Goal: Task Accomplishment & Management: Use online tool/utility

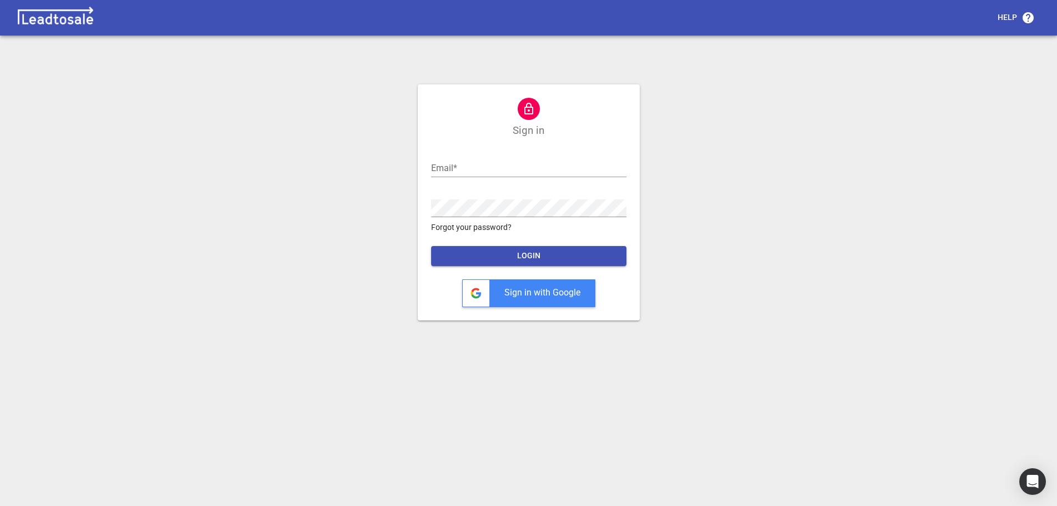
type input "admin@georgewalkers.co.nz"
click at [533, 250] on span "LOGIN" at bounding box center [529, 255] width 178 height 11
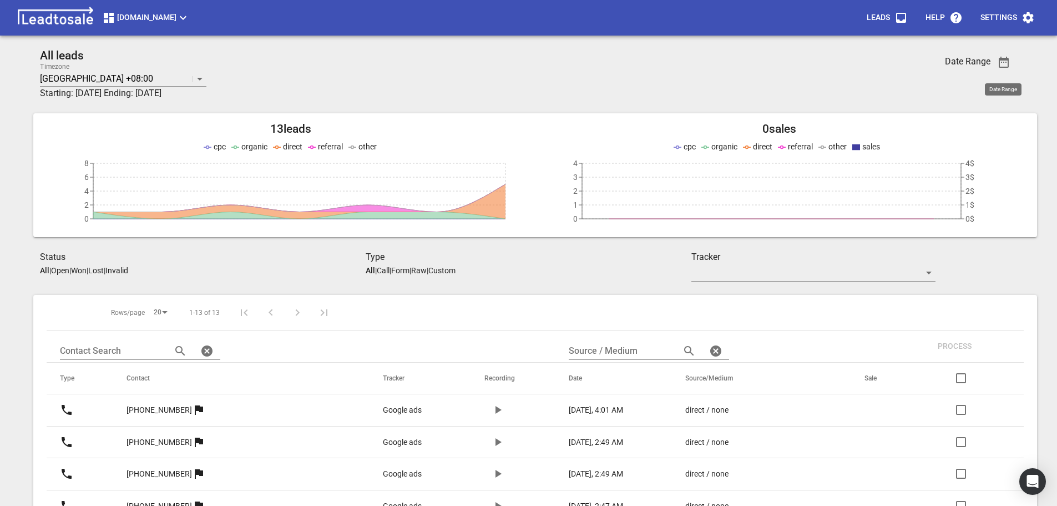
click at [999, 66] on icon "button" at bounding box center [1003, 61] width 13 height 13
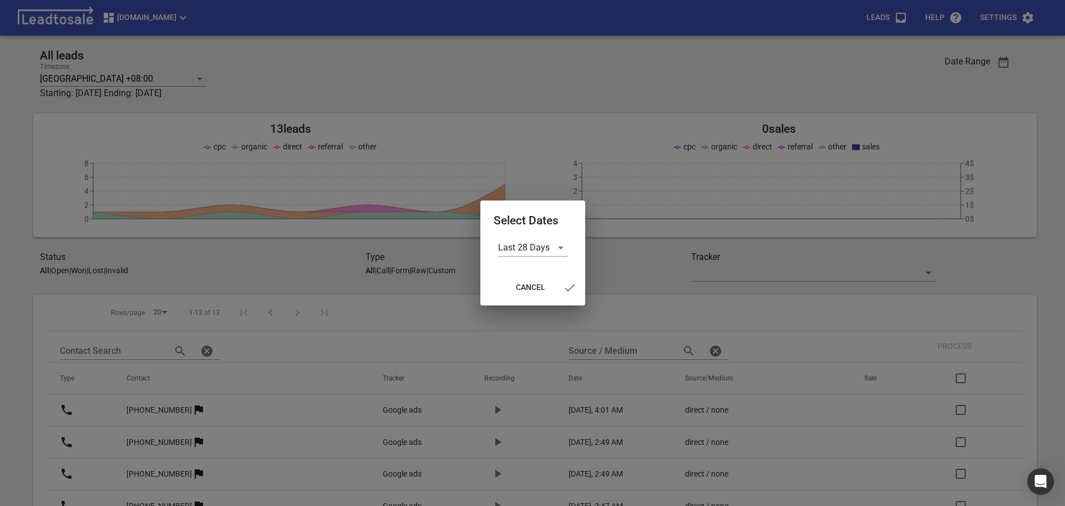
click at [570, 255] on form "Last 28 Days" at bounding box center [533, 248] width 78 height 18
click at [562, 250] on div "Last 28 Days" at bounding box center [532, 248] width 69 height 18
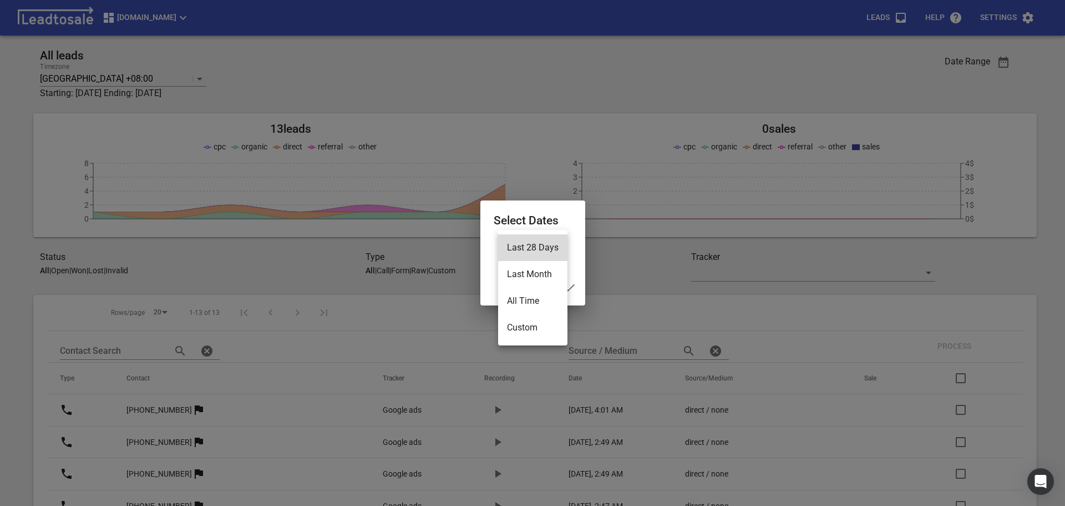
click at [540, 321] on li "Custom" at bounding box center [532, 327] width 69 height 27
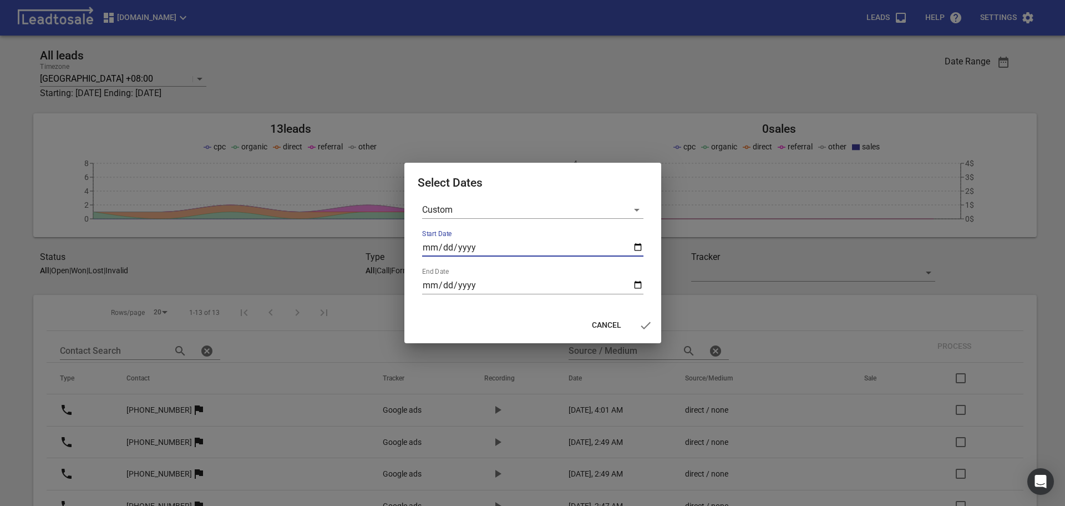
click at [642, 243] on input "Start Date" at bounding box center [532, 248] width 221 height 18
type input "2025-10-06"
click at [513, 288] on input "End Date" at bounding box center [532, 285] width 221 height 18
click at [629, 287] on input "End Date" at bounding box center [532, 285] width 221 height 18
click at [639, 285] on input "End Date" at bounding box center [532, 285] width 221 height 18
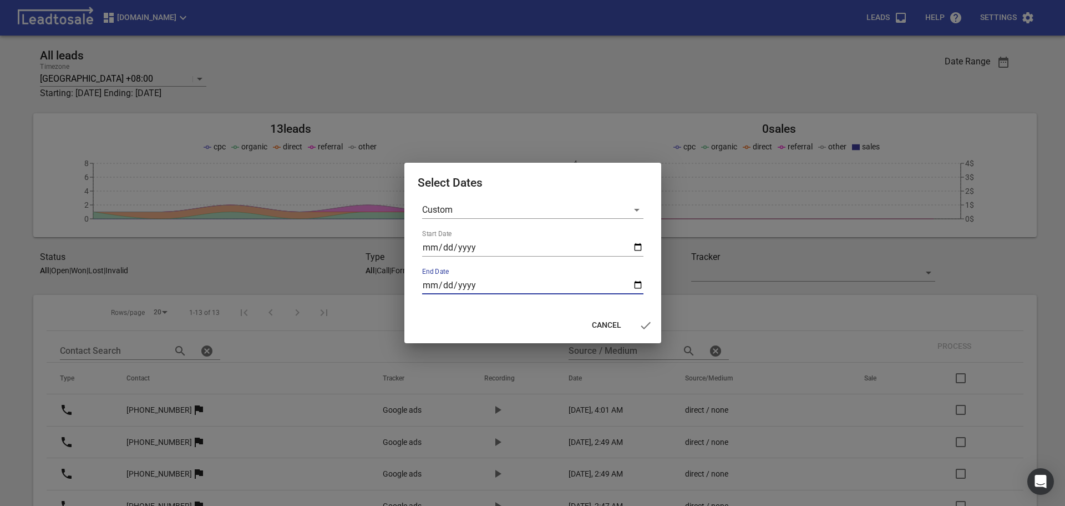
type input "2025-10-12"
click at [653, 327] on span "button" at bounding box center [646, 325] width 27 height 13
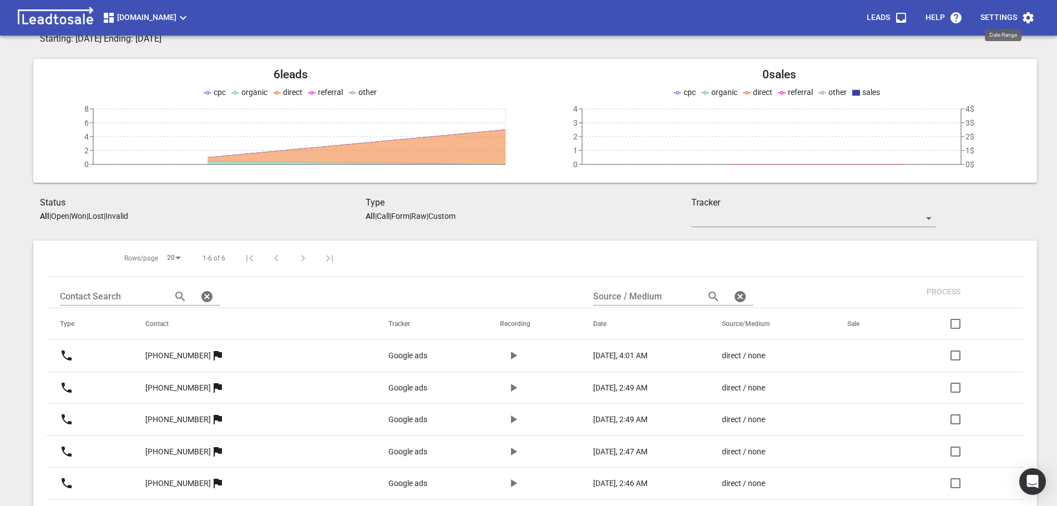
scroll to position [127, 0]
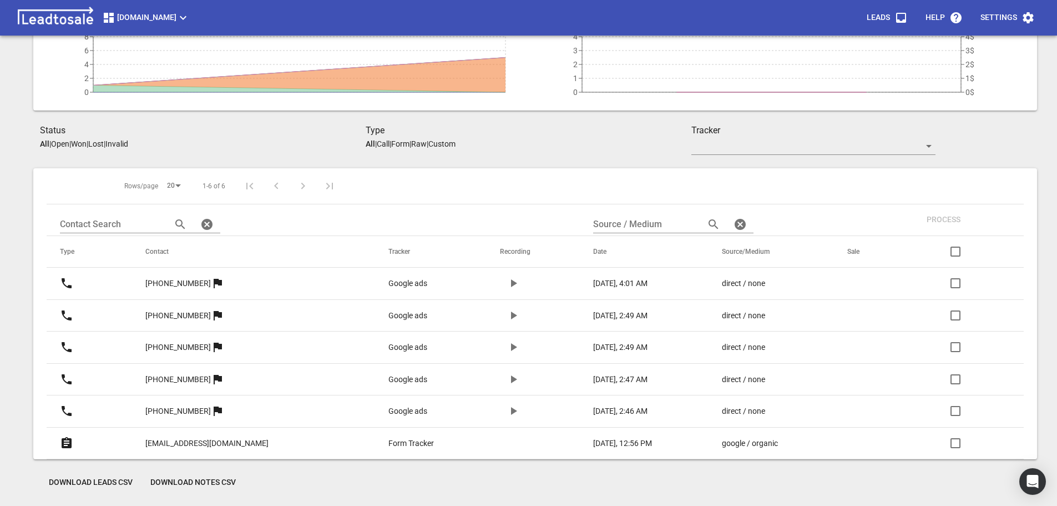
click at [83, 488] on button "Download Leads CSV" at bounding box center [91, 482] width 102 height 20
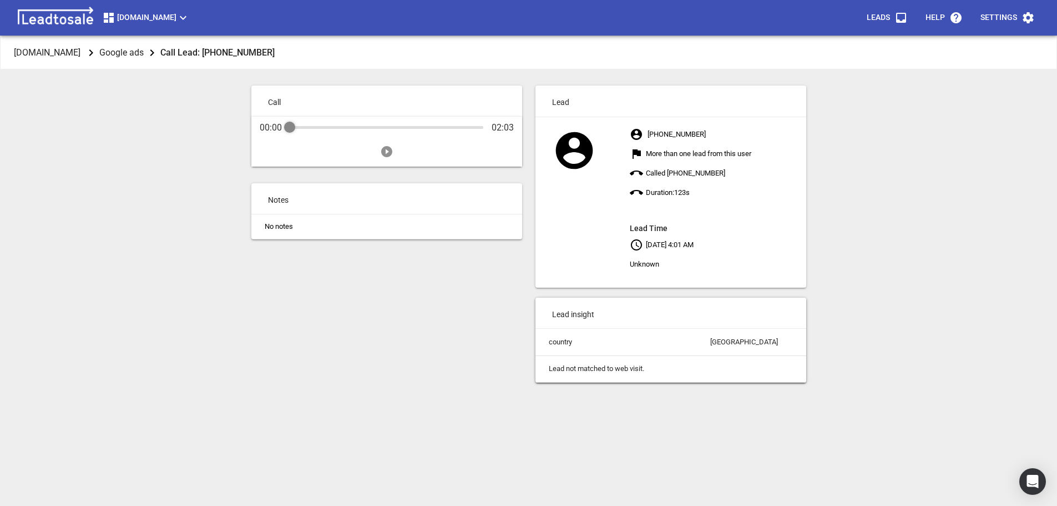
click at [387, 149] on icon "Play" at bounding box center [386, 151] width 11 height 11
click at [309, 130] on div "Audio Progress Control" at bounding box center [387, 127] width 194 height 11
drag, startPoint x: 318, startPoint y: 127, endPoint x: 340, endPoint y: 133, distance: 22.9
click at [319, 128] on div "Audio Progress Control" at bounding box center [387, 127] width 194 height 3
click at [340, 128] on div "Audio Progress Control" at bounding box center [387, 127] width 194 height 3
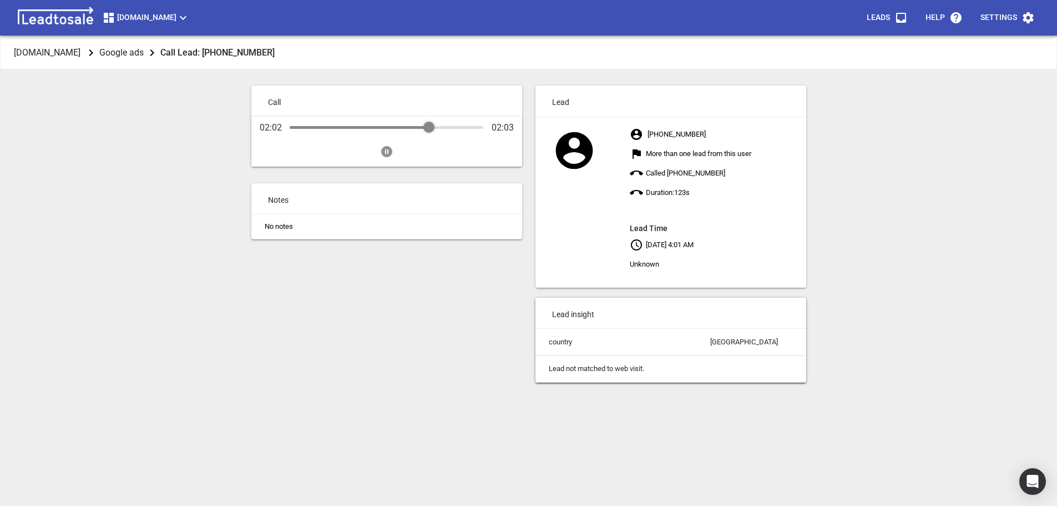
click at [429, 126] on div "Audio Progress Control" at bounding box center [387, 127] width 194 height 3
click at [392, 149] on button "Play" at bounding box center [387, 149] width 22 height 22
drag, startPoint x: 399, startPoint y: 119, endPoint x: 408, endPoint y: 130, distance: 14.2
click at [400, 120] on div "02:03 02:03" at bounding box center [386, 142] width 271 height 50
click at [403, 125] on div "Audio Progress Control" at bounding box center [387, 127] width 194 height 11
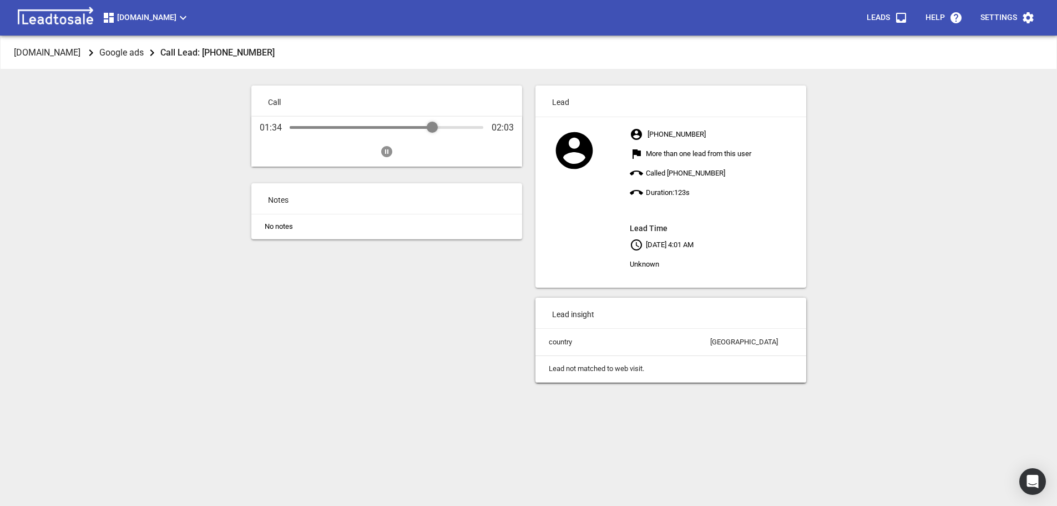
click at [432, 128] on div "Audio Progress Control" at bounding box center [432, 127] width 11 height 11
click at [390, 149] on icon "Pause" at bounding box center [386, 151] width 11 height 11
click at [386, 156] on icon "Play" at bounding box center [386, 151] width 11 height 11
click at [469, 130] on div "Audio Progress Control" at bounding box center [387, 127] width 194 height 11
click at [433, 127] on div "Audio Progress Control" at bounding box center [387, 127] width 194 height 3
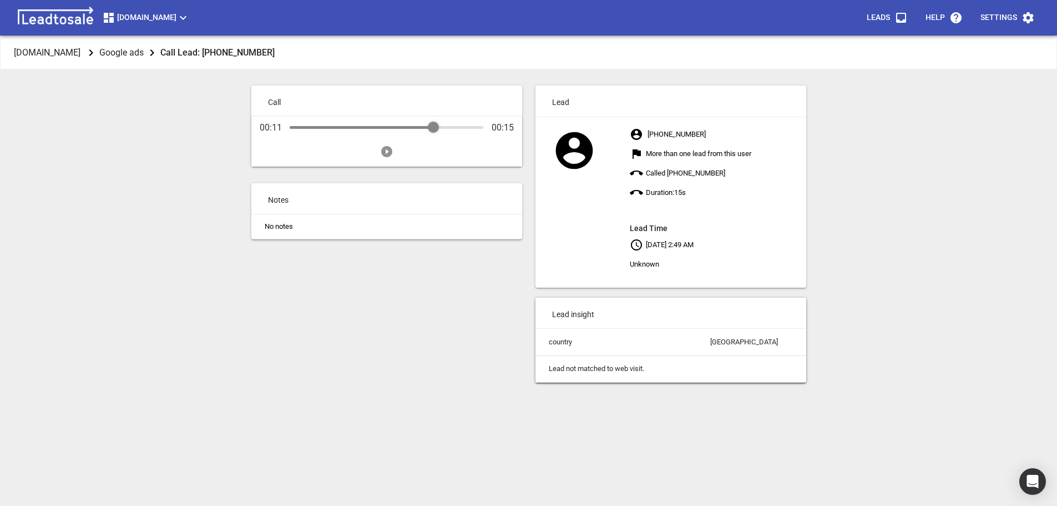
click at [389, 149] on icon "Play" at bounding box center [386, 151] width 11 height 11
click at [391, 153] on icon "Play" at bounding box center [386, 151] width 11 height 11
click at [470, 127] on div "Audio Progress Control" at bounding box center [387, 127] width 194 height 3
click at [382, 148] on icon "Play" at bounding box center [386, 151] width 11 height 11
click at [458, 125] on div "Audio Progress Control" at bounding box center [387, 127] width 194 height 11
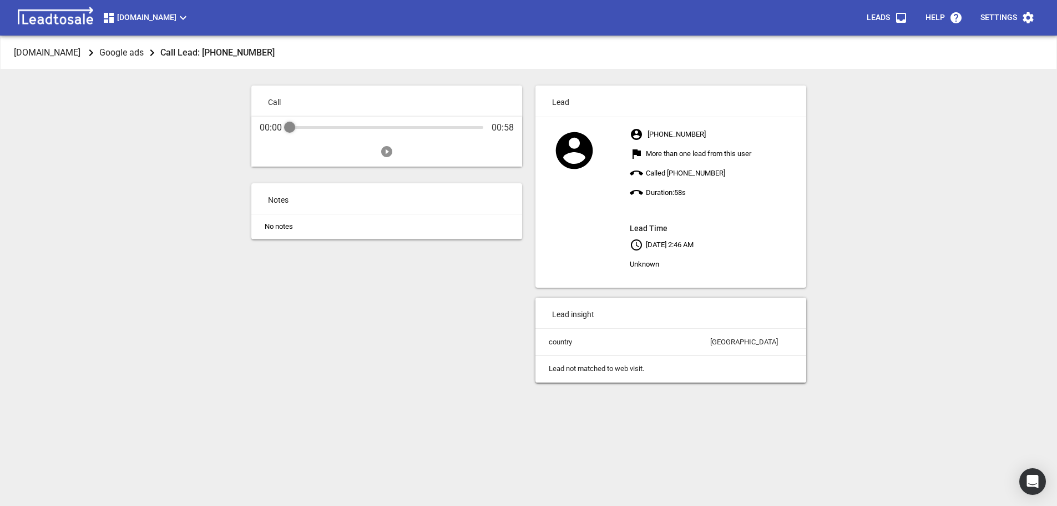
click at [388, 152] on icon "Play" at bounding box center [386, 151] width 11 height 11
click at [462, 127] on div "Audio Progress Control" at bounding box center [387, 127] width 194 height 3
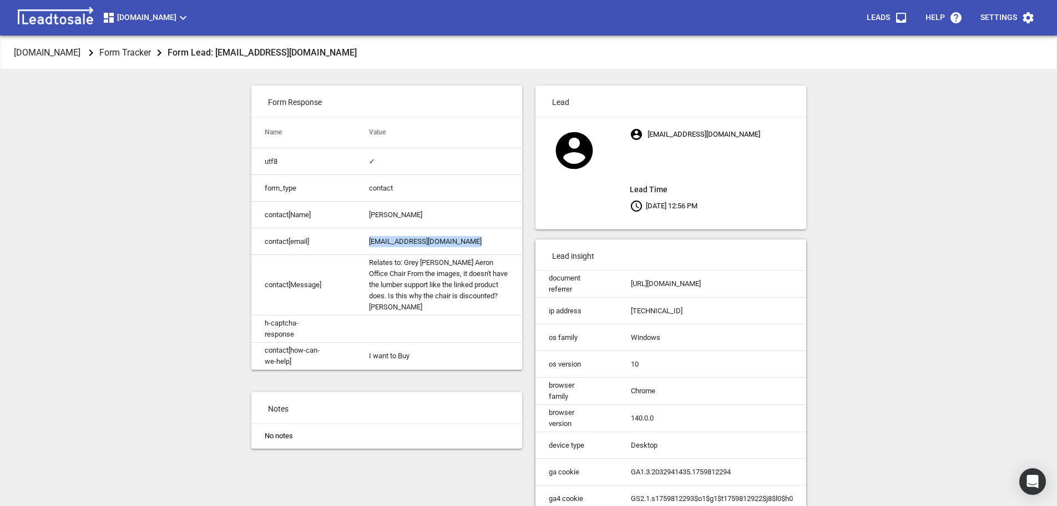
drag, startPoint x: 420, startPoint y: 244, endPoint x: 502, endPoint y: 243, distance: 82.1
click at [502, 244] on td "[EMAIL_ADDRESS][DOMAIN_NAME]" at bounding box center [439, 241] width 166 height 27
copy td "[EMAIL_ADDRESS][DOMAIN_NAME]"
click at [391, 245] on td "[EMAIL_ADDRESS][DOMAIN_NAME]" at bounding box center [439, 241] width 166 height 27
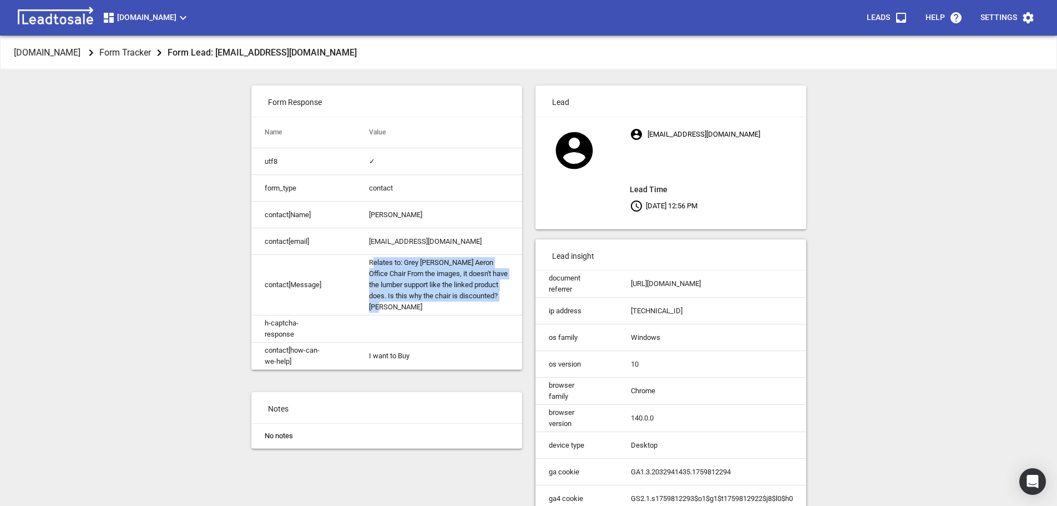
drag, startPoint x: 371, startPoint y: 263, endPoint x: 418, endPoint y: 307, distance: 64.0
click at [418, 307] on td "Relates to: Grey [PERSON_NAME] Aeron Office Chair From the images, it doesn't h…" at bounding box center [439, 285] width 166 height 60
click at [378, 269] on td "Relates to: Grey [PERSON_NAME] Aeron Office Chair From the images, it doesn't h…" at bounding box center [439, 285] width 166 height 60
drag, startPoint x: 370, startPoint y: 264, endPoint x: 399, endPoint y: 302, distance: 48.7
click at [399, 302] on td "Relates to: Grey [PERSON_NAME] Aeron Office Chair From the images, it doesn't h…" at bounding box center [439, 285] width 166 height 60
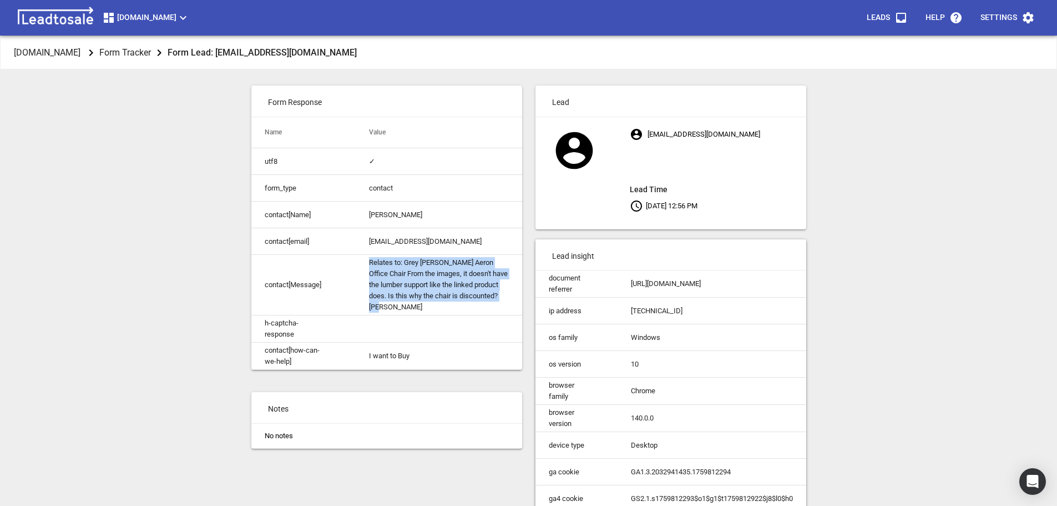
copy td "Relates to: Grey [PERSON_NAME] Aeron Office Chair From the images, it doesn't h…"
